Goal: Navigation & Orientation: Find specific page/section

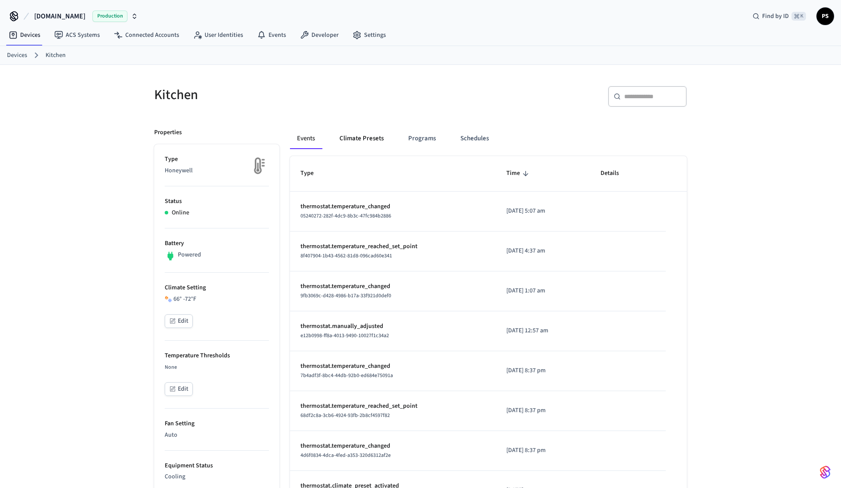
click at [365, 140] on button "Climate Presets" at bounding box center [362, 138] width 58 height 21
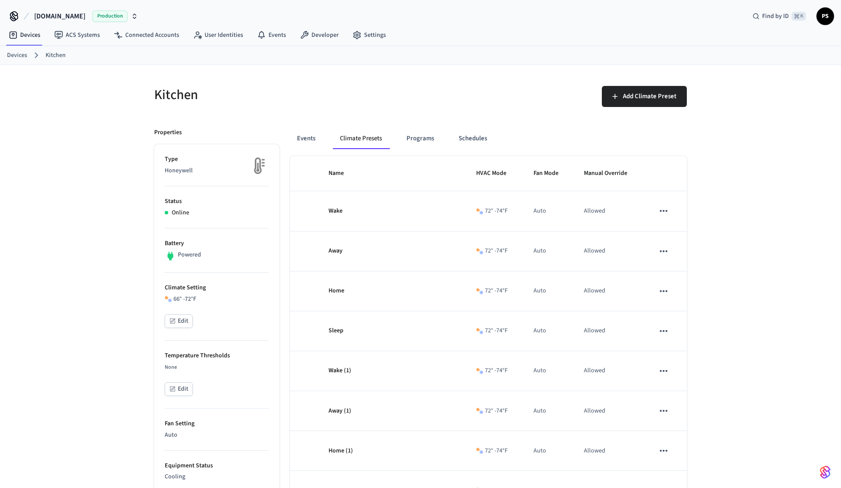
click at [357, 89] on h5 "Kitchen" at bounding box center [284, 95] width 261 height 18
click at [305, 144] on button "Events" at bounding box center [306, 138] width 32 height 21
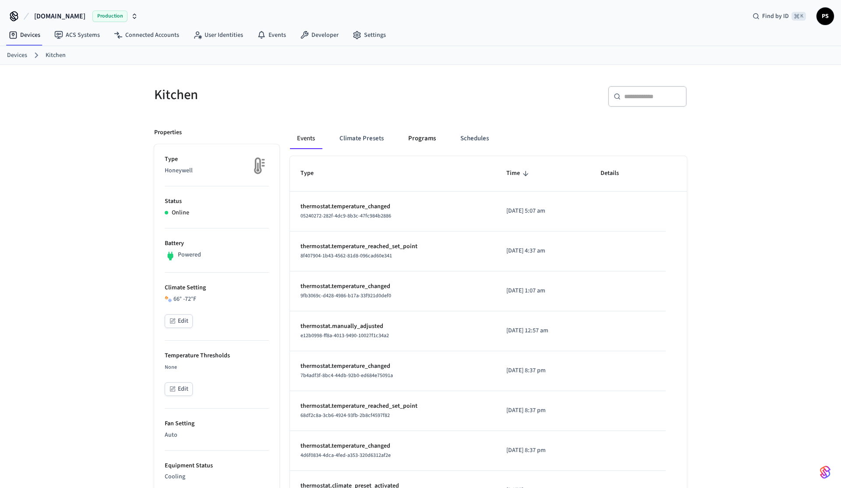
click at [411, 145] on button "Programs" at bounding box center [422, 138] width 42 height 21
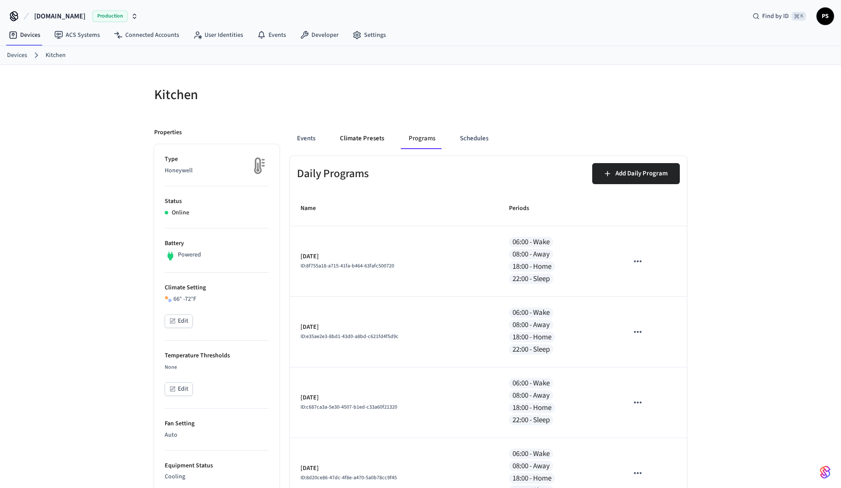
click at [362, 136] on button "Climate Presets" at bounding box center [362, 138] width 58 height 21
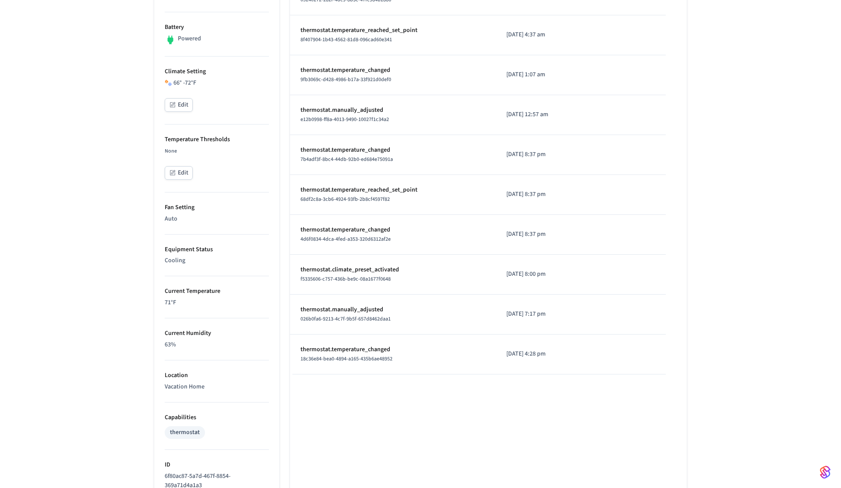
scroll to position [324, 0]
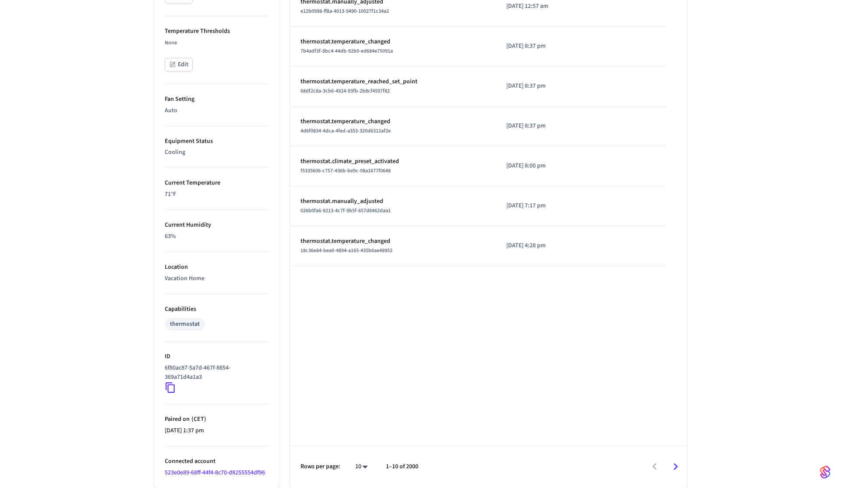
click at [167, 390] on icon at bounding box center [170, 387] width 9 height 11
click at [172, 389] on icon at bounding box center [170, 387] width 11 height 11
